Goal: Information Seeking & Learning: Learn about a topic

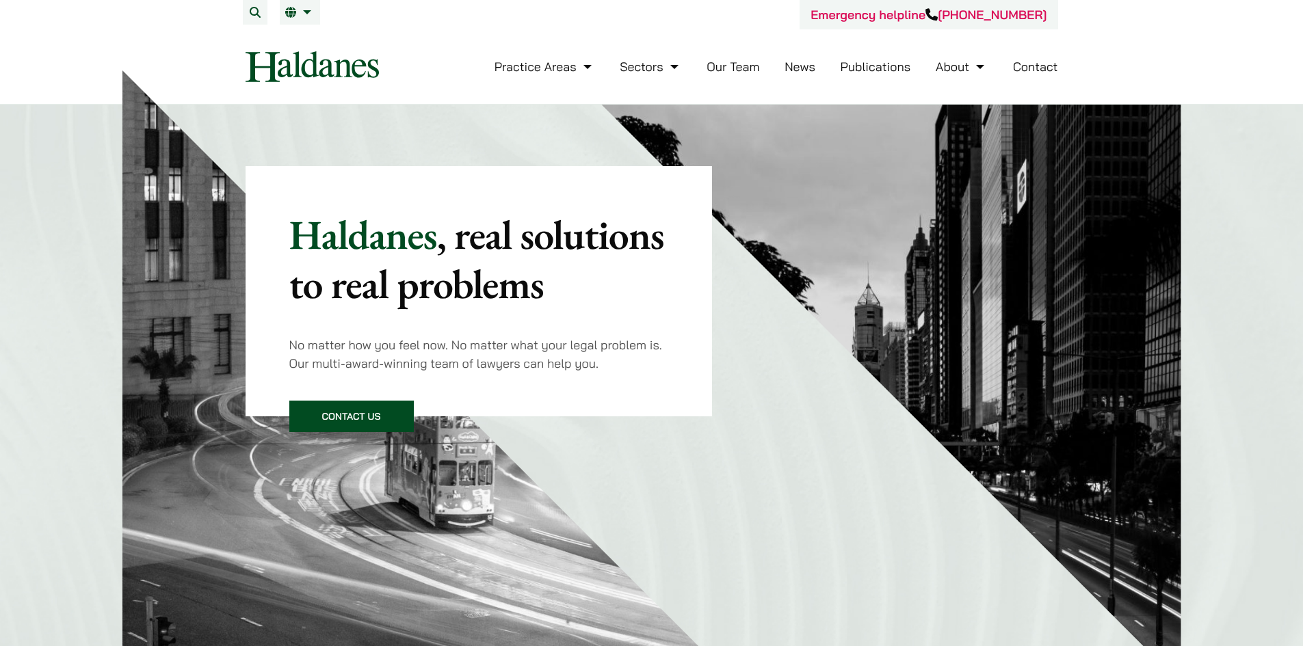
click at [748, 72] on link "Our Team" at bounding box center [733, 67] width 53 height 16
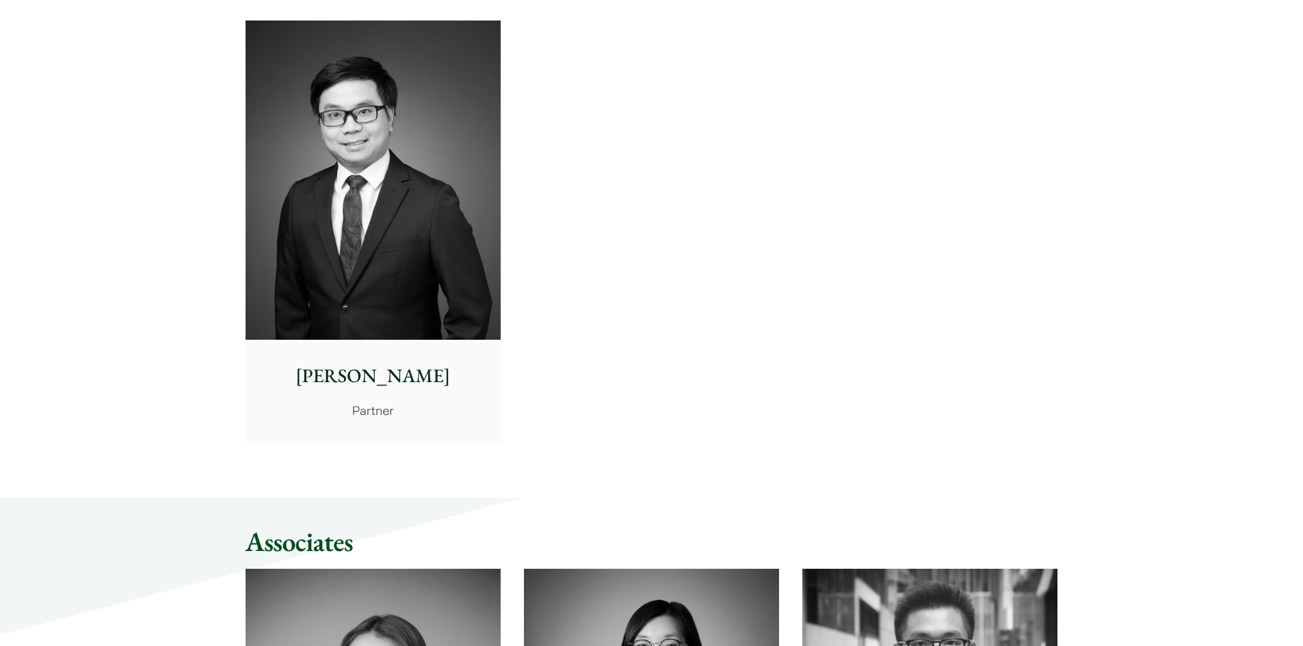
scroll to position [3283, 0]
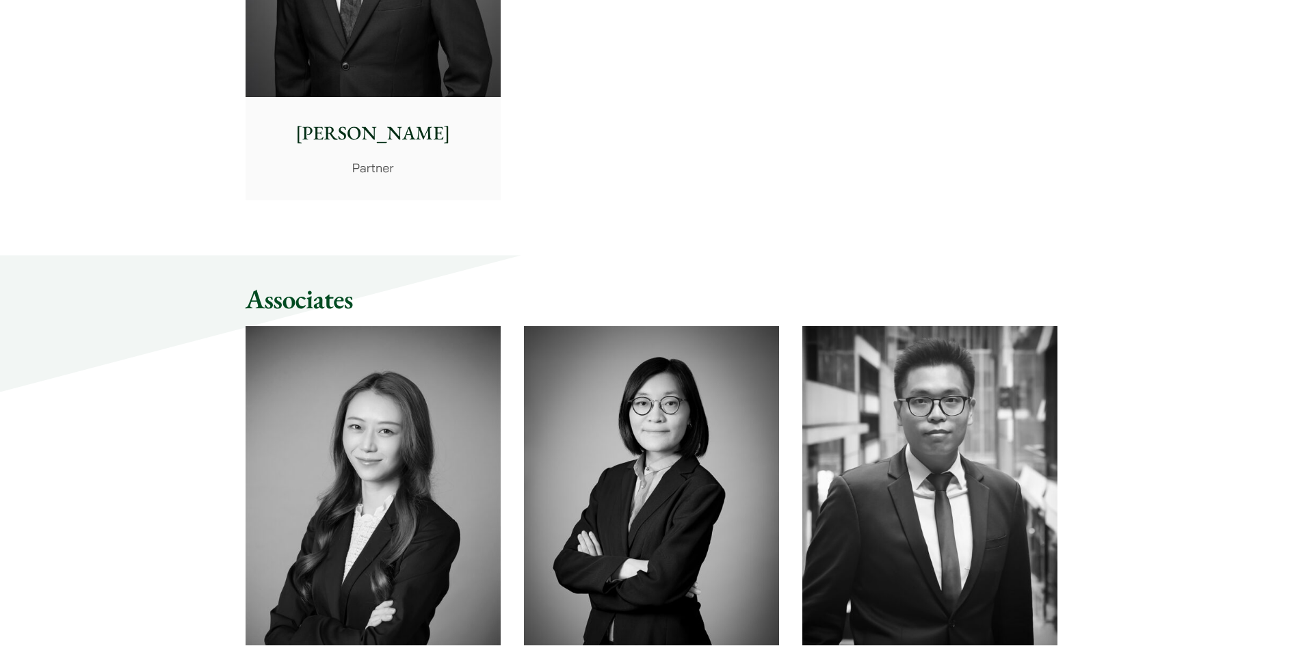
click at [383, 407] on img at bounding box center [373, 485] width 255 height 319
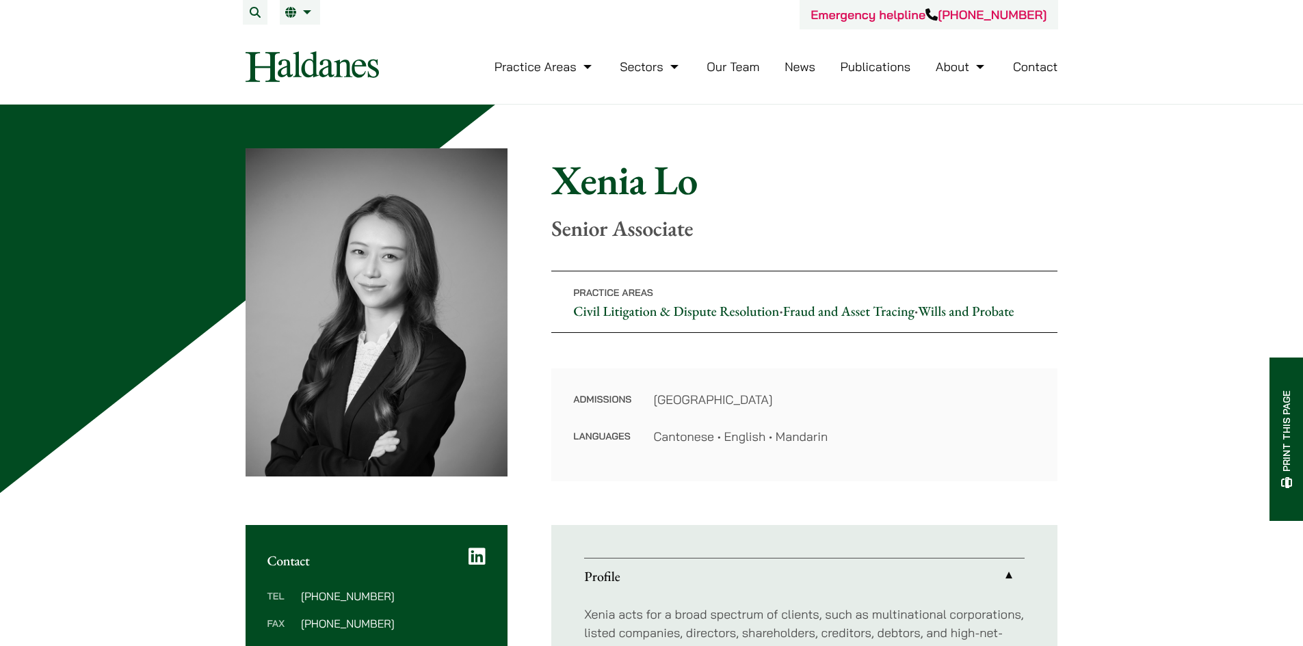
scroll to position [479, 0]
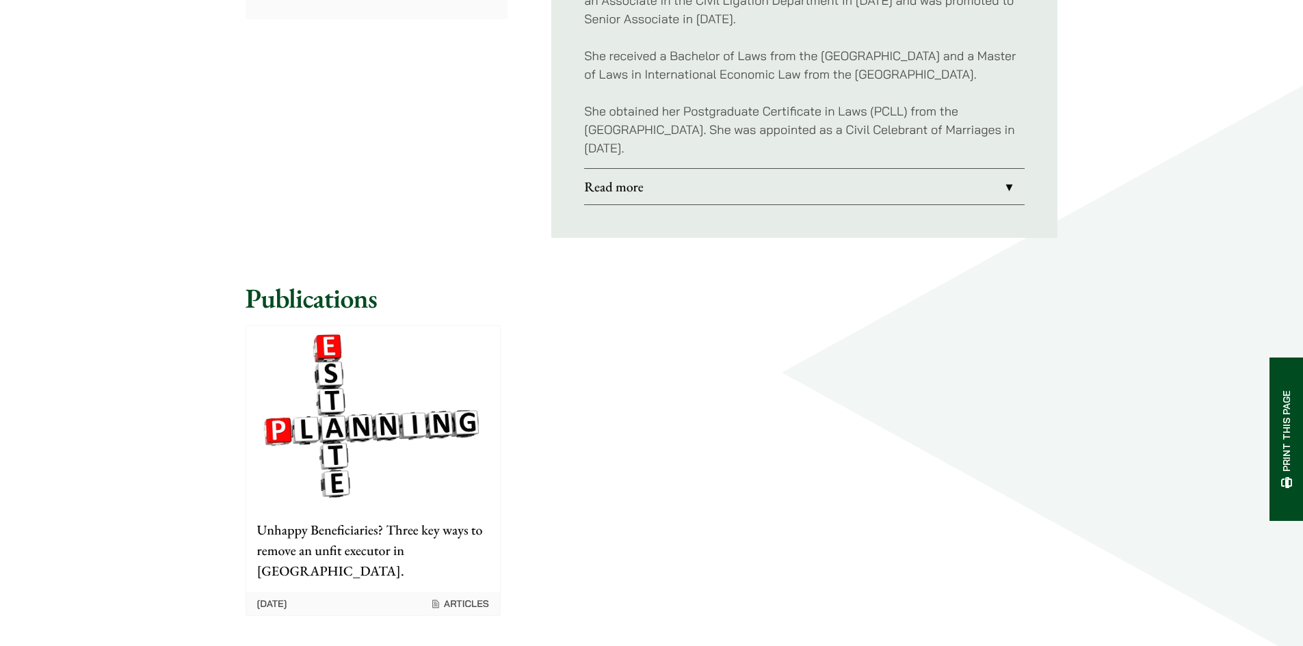
click at [761, 196] on link "Read more" at bounding box center [804, 187] width 440 height 36
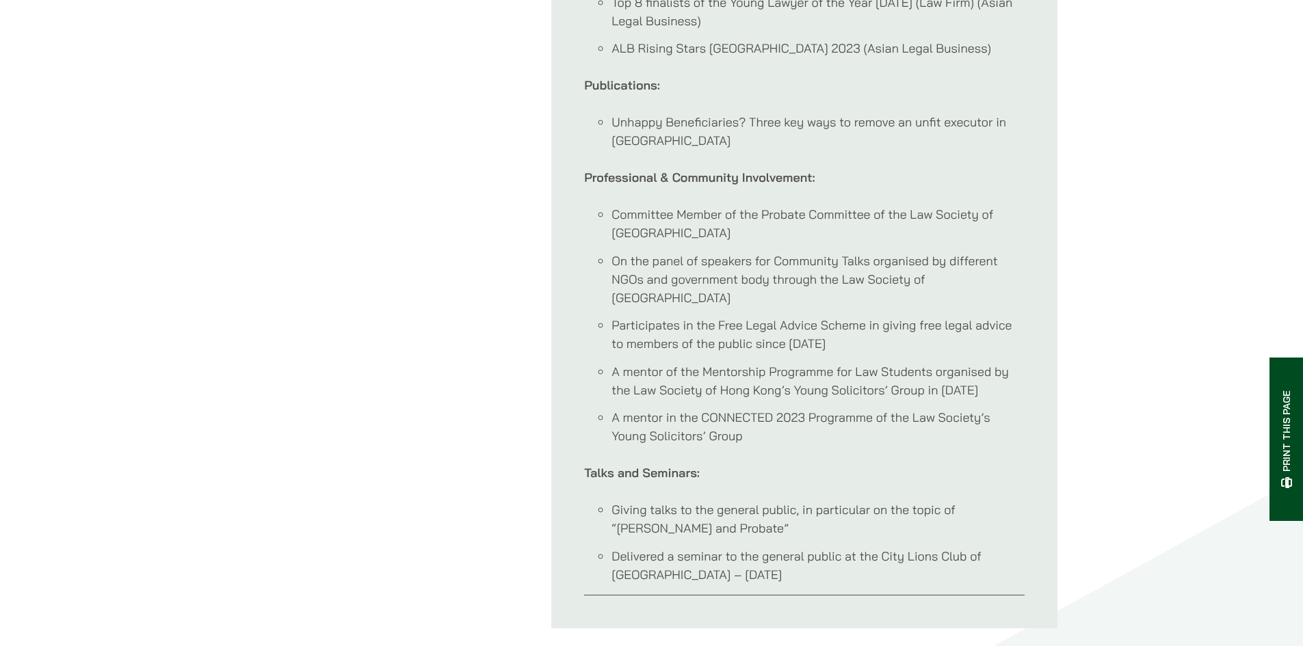
scroll to position [1374, 0]
